Goal: Navigation & Orientation: Find specific page/section

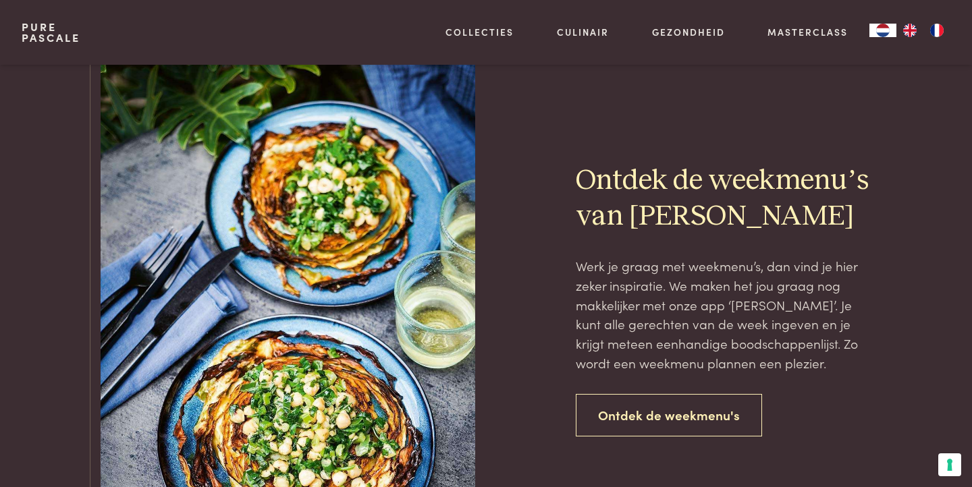
scroll to position [3008, 0]
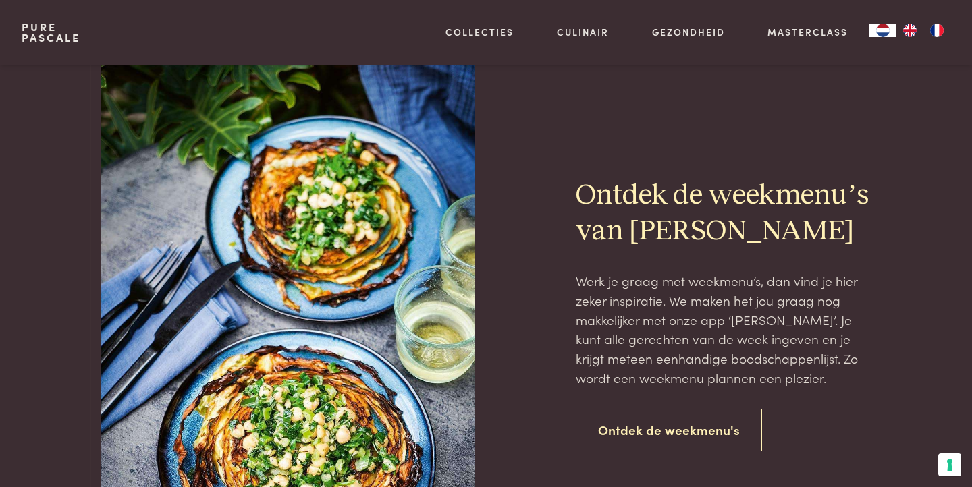
scroll to position [2998, 0]
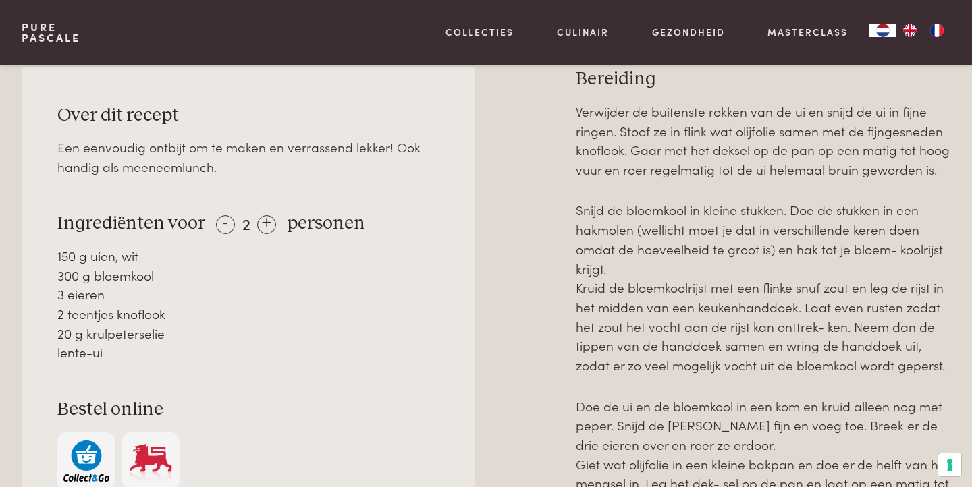
scroll to position [632, 0]
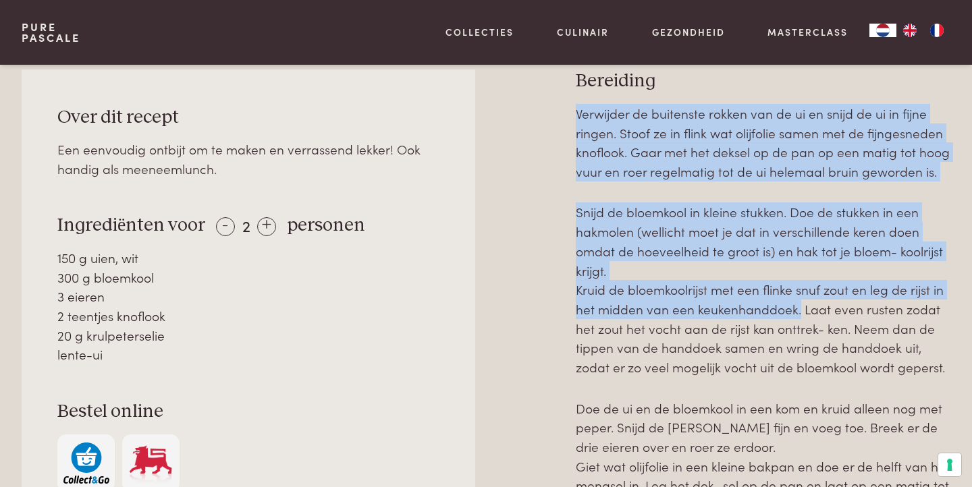
drag, startPoint x: 577, startPoint y: 110, endPoint x: 618, endPoint y: 136, distance: 48.5
click at [769, 281] on div "Verwijder de buitenste rokken van de ui en snijd de ui in fijne ringen. Stoof z…" at bounding box center [763, 339] width 375 height 471
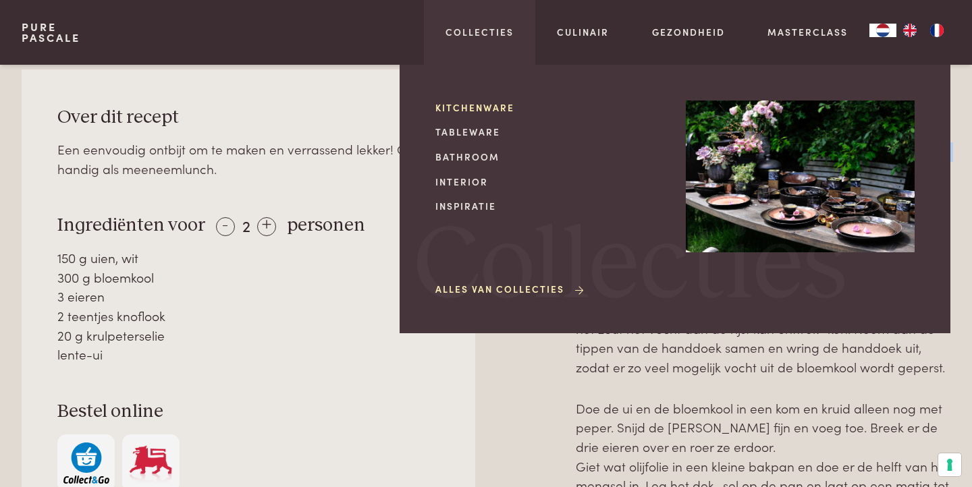
click at [534, 110] on link "Kitchenware" at bounding box center [549, 108] width 229 height 14
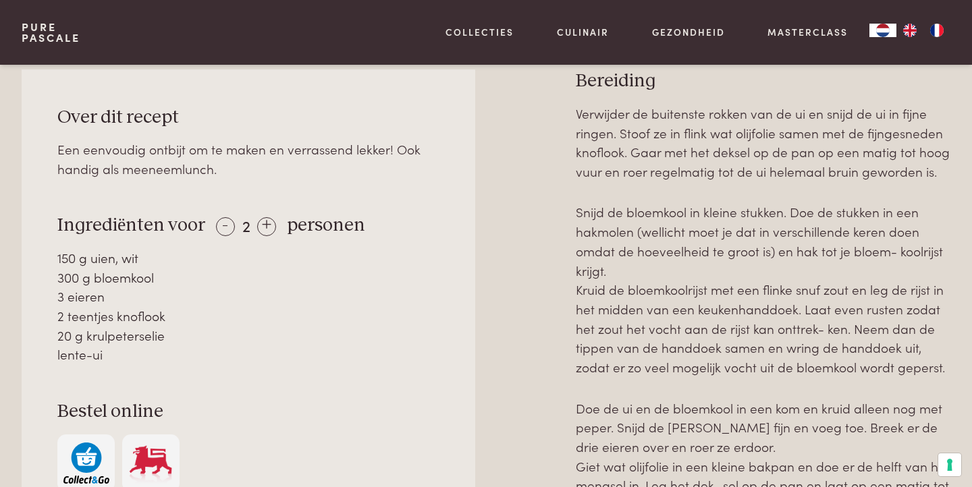
click at [499, 211] on div at bounding box center [525, 344] width 57 height 549
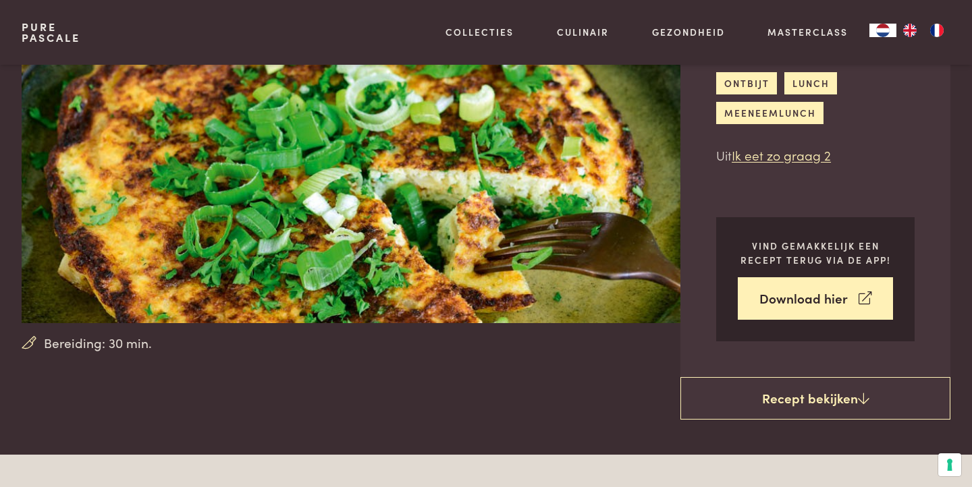
scroll to position [0, 0]
